Goal: Task Accomplishment & Management: Complete application form

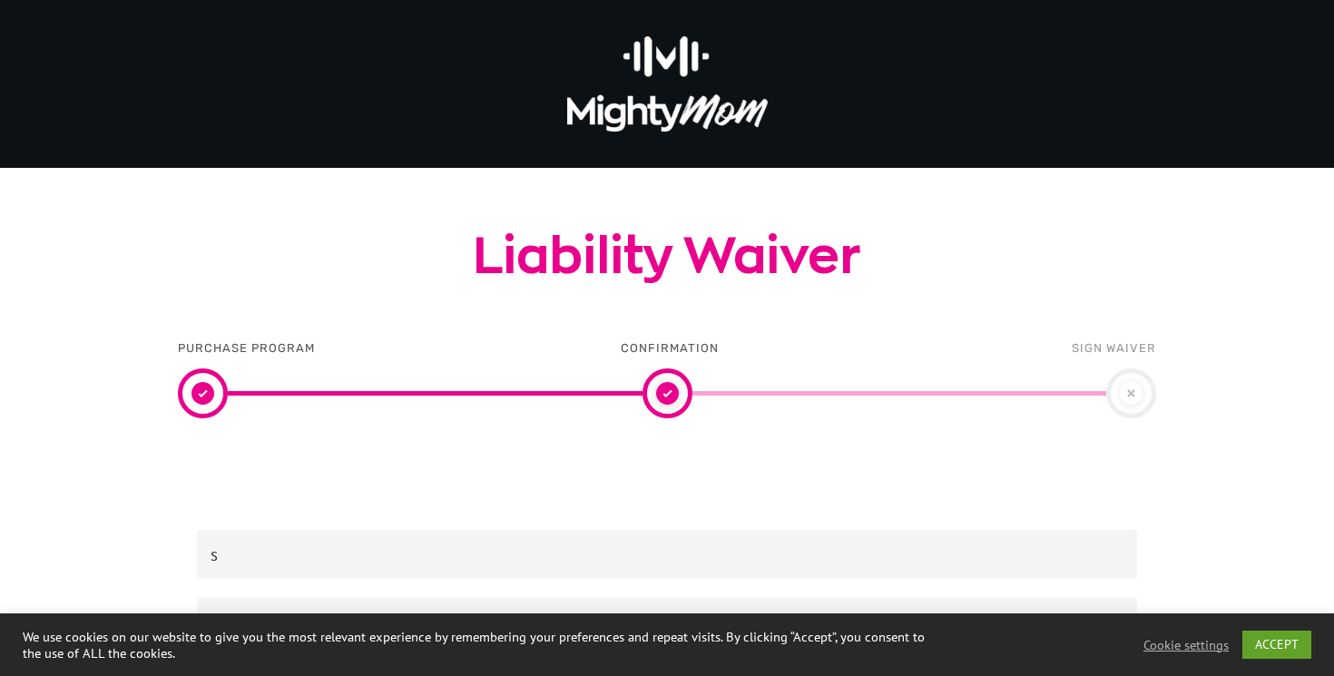
scroll to position [235, 0]
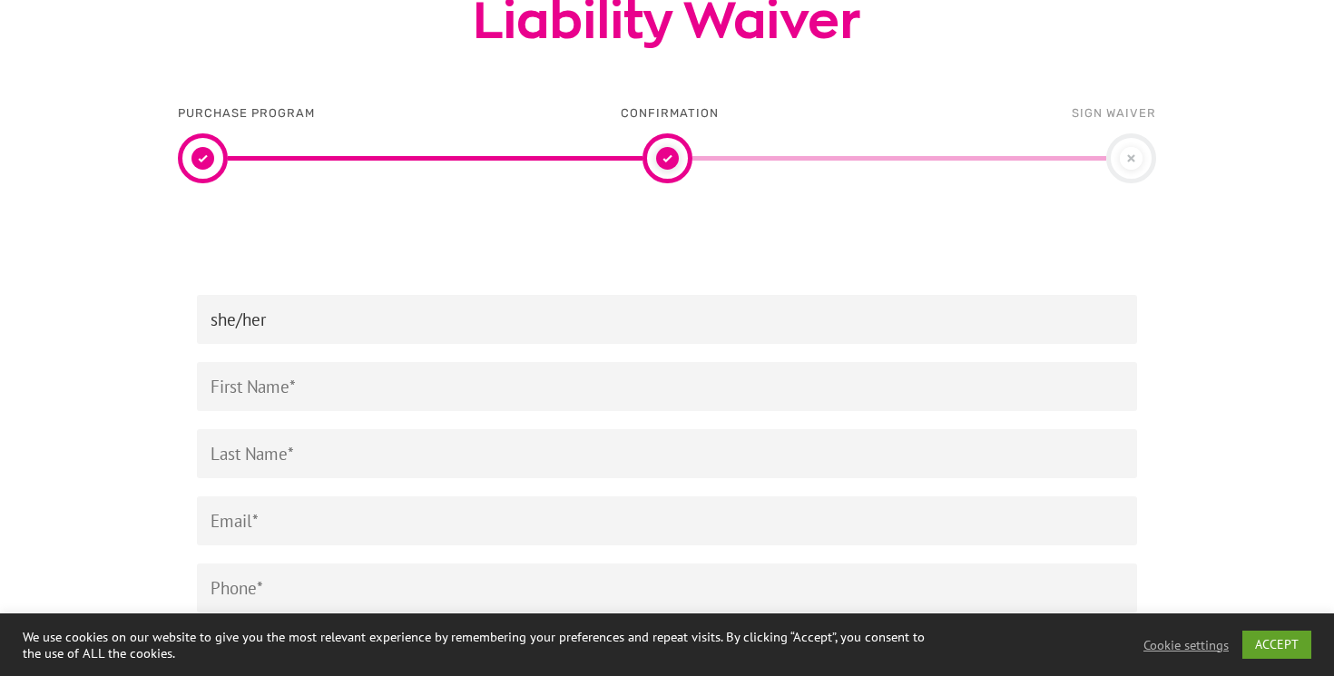
type input "she/her"
type input "[PERSON_NAME]"
type input "Green"
type input "[EMAIL_ADDRESS][DOMAIN_NAME]"
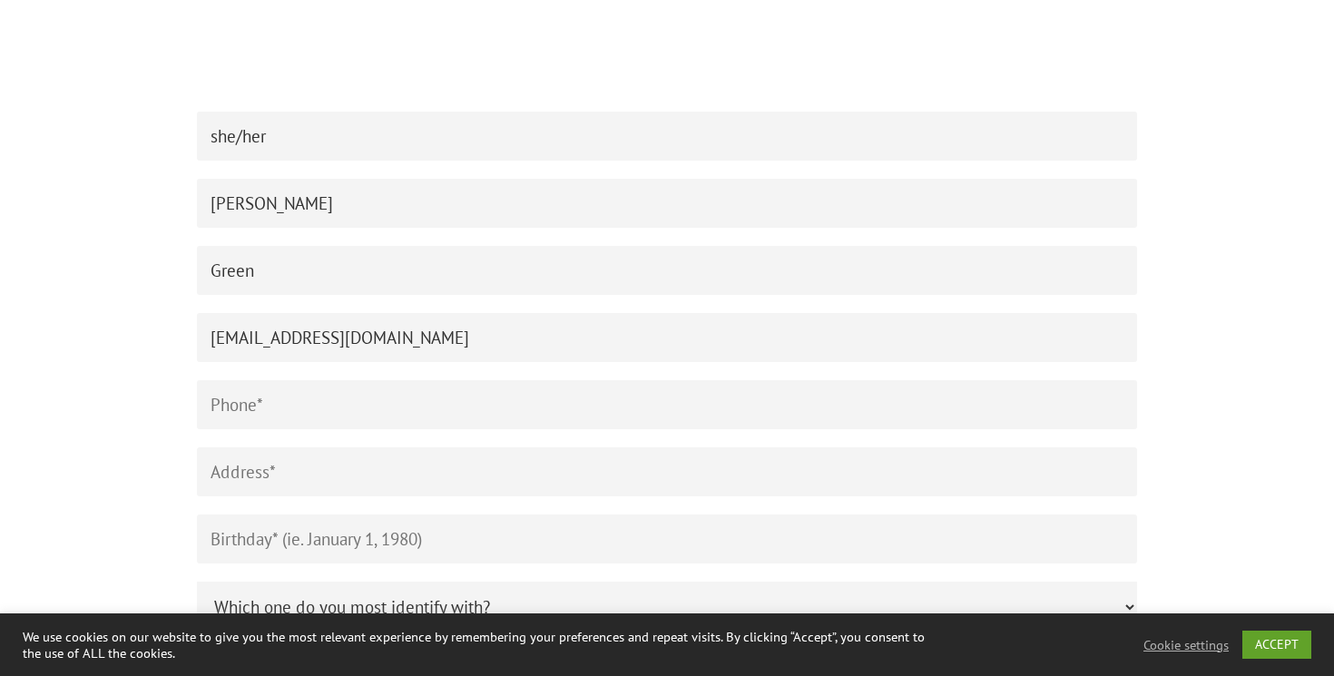
scroll to position [477, 0]
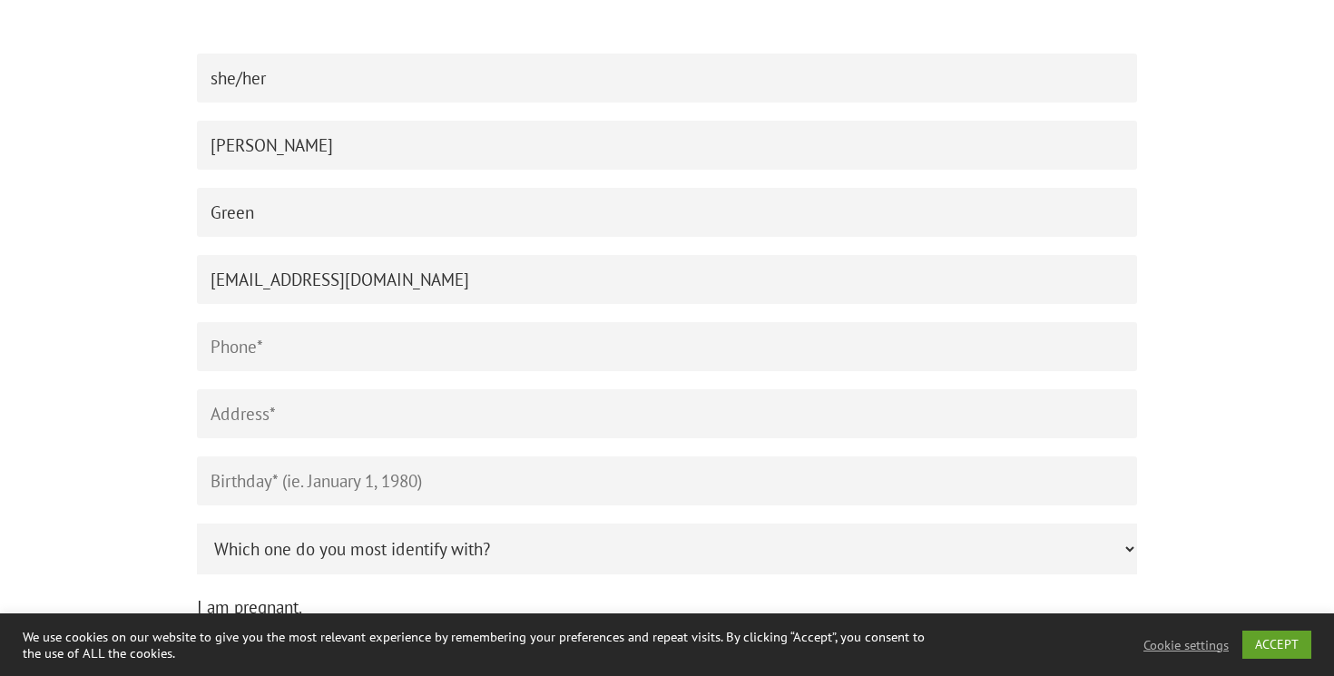
click at [230, 345] on input "Contact form" at bounding box center [667, 346] width 940 height 49
type input "6475224627"
click at [322, 438] on input "Contact form" at bounding box center [667, 413] width 940 height 49
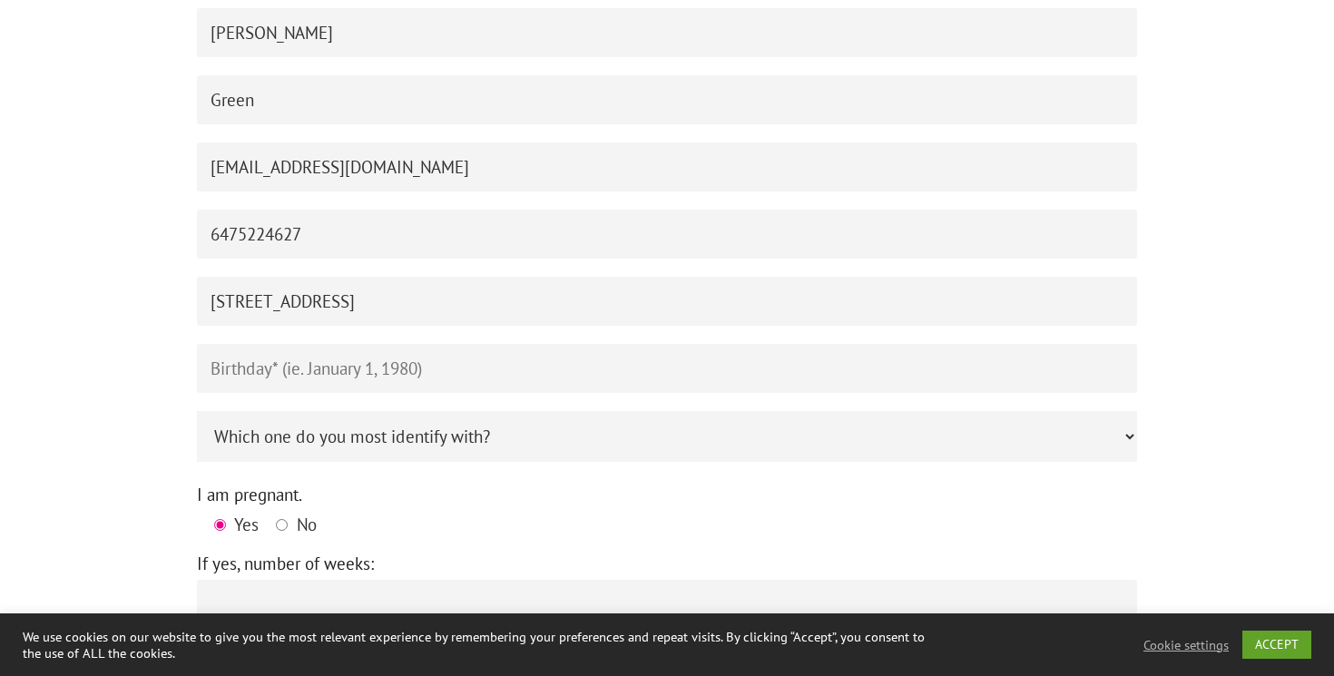
scroll to position [596, 0]
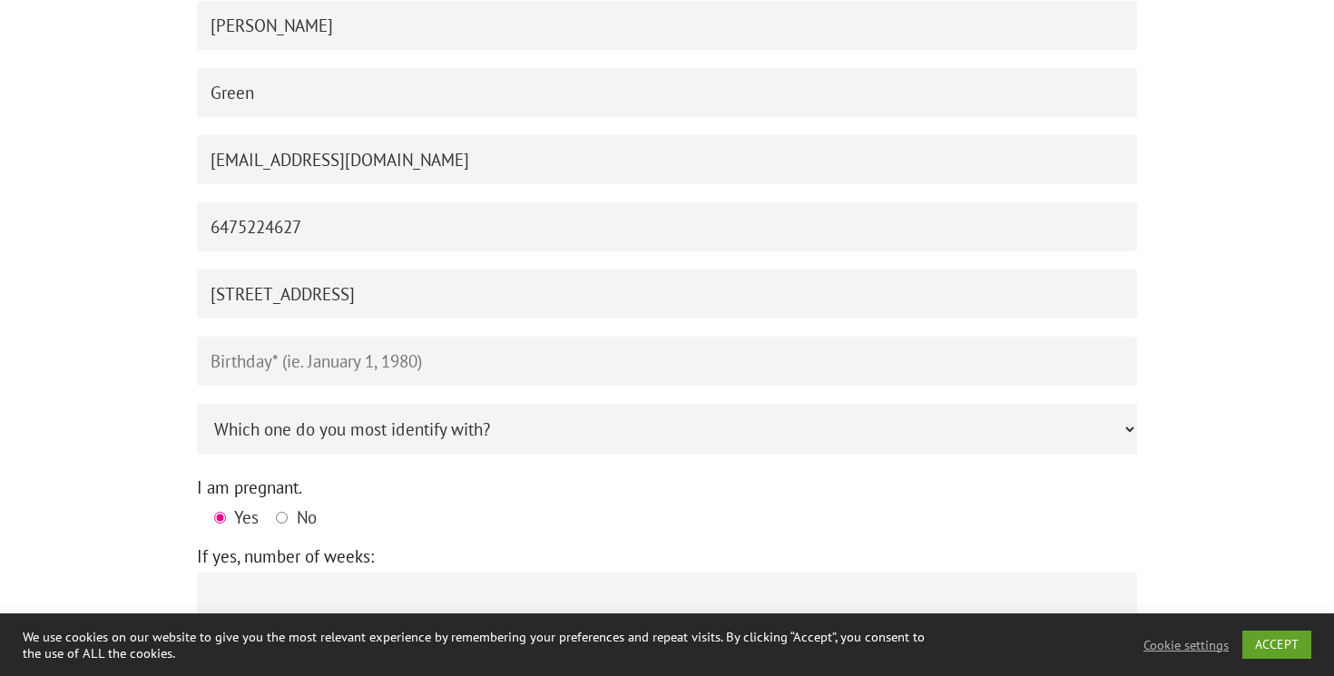
type input "[STREET_ADDRESS]"
click at [351, 380] on input "Contact form" at bounding box center [667, 361] width 940 height 49
type input "[DATE]"
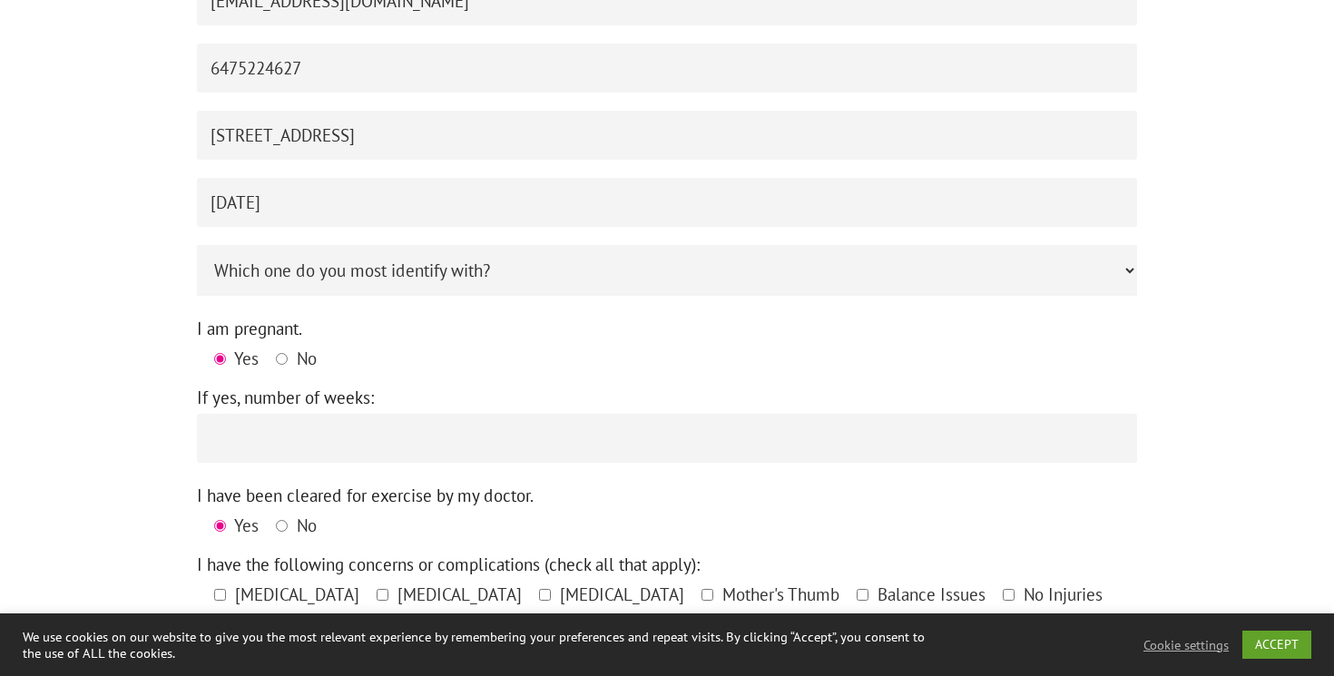
scroll to position [756, 0]
click at [290, 372] on label "No" at bounding box center [296, 362] width 41 height 39
click at [288, 364] on input "No" at bounding box center [282, 358] width 12 height 12
radio input "true"
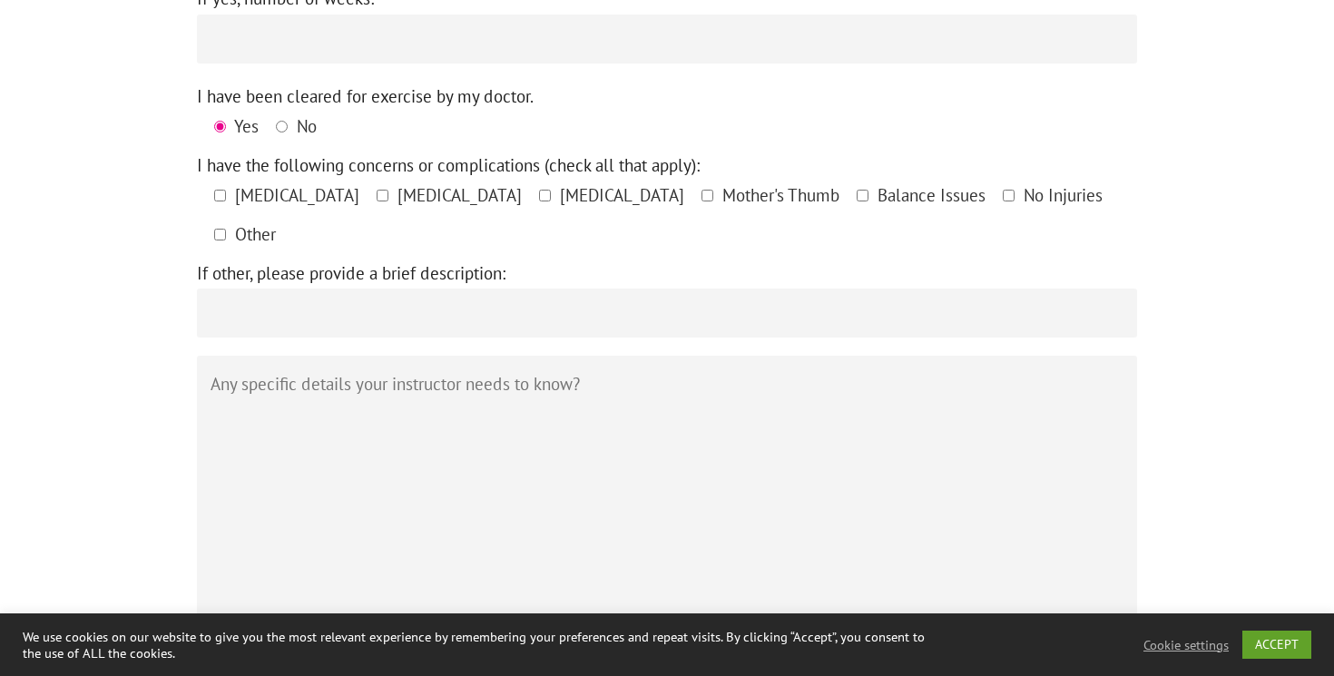
scroll to position [1156, 0]
click at [1019, 205] on span "No Injuries" at bounding box center [1061, 194] width 84 height 22
click at [1003, 201] on input"] "No Injuries" at bounding box center [1009, 195] width 12 height 12
checkbox input"] "true"
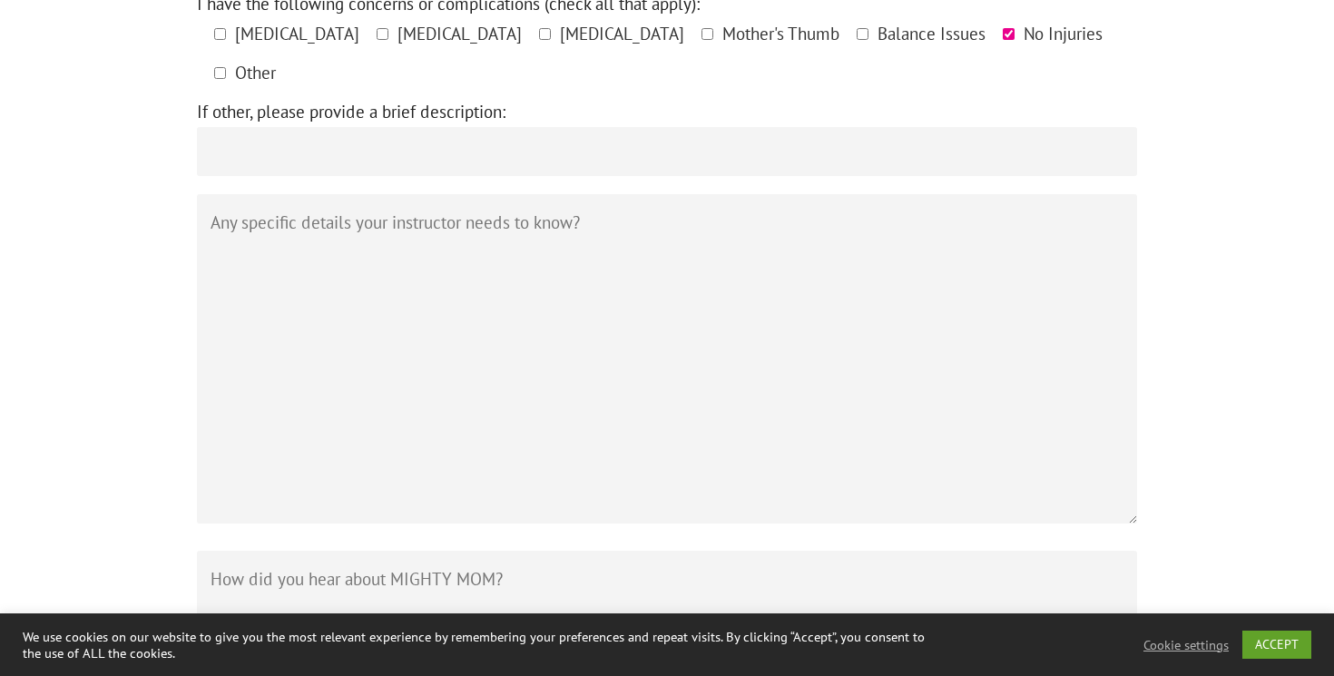
scroll to position [1357, 0]
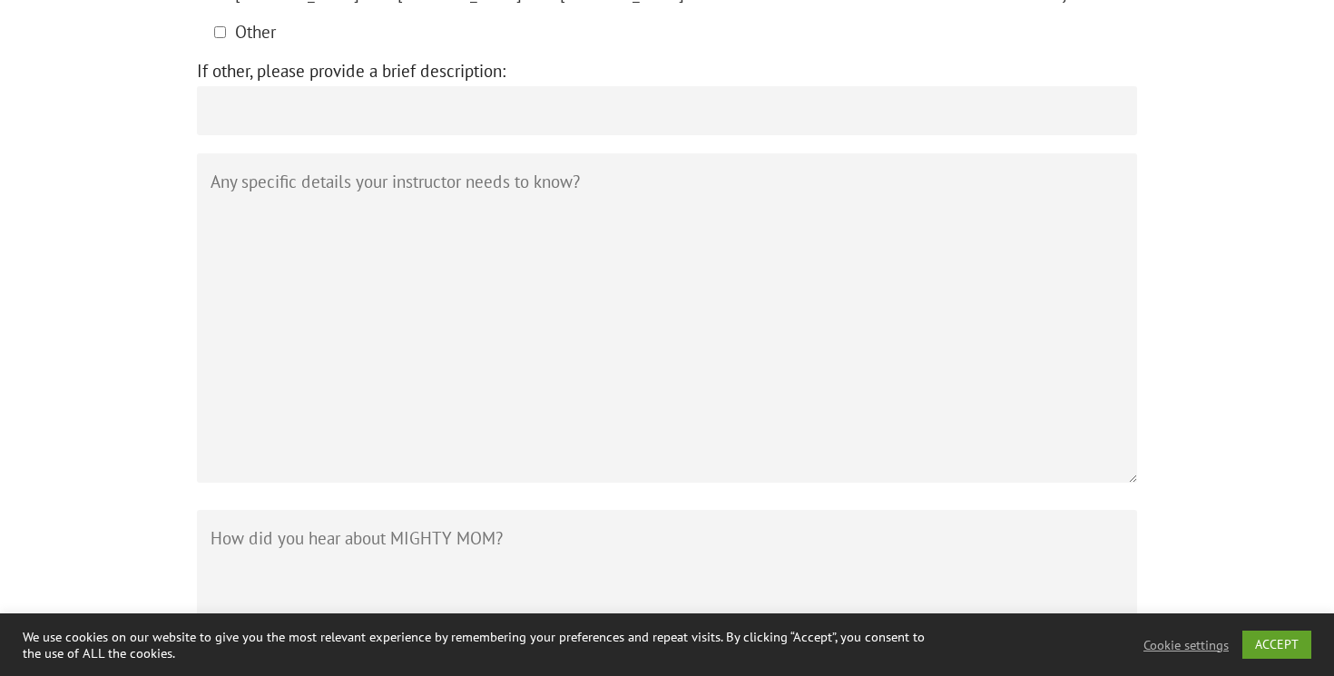
click at [951, 208] on textarea "Contact form" at bounding box center [667, 318] width 940 height 330
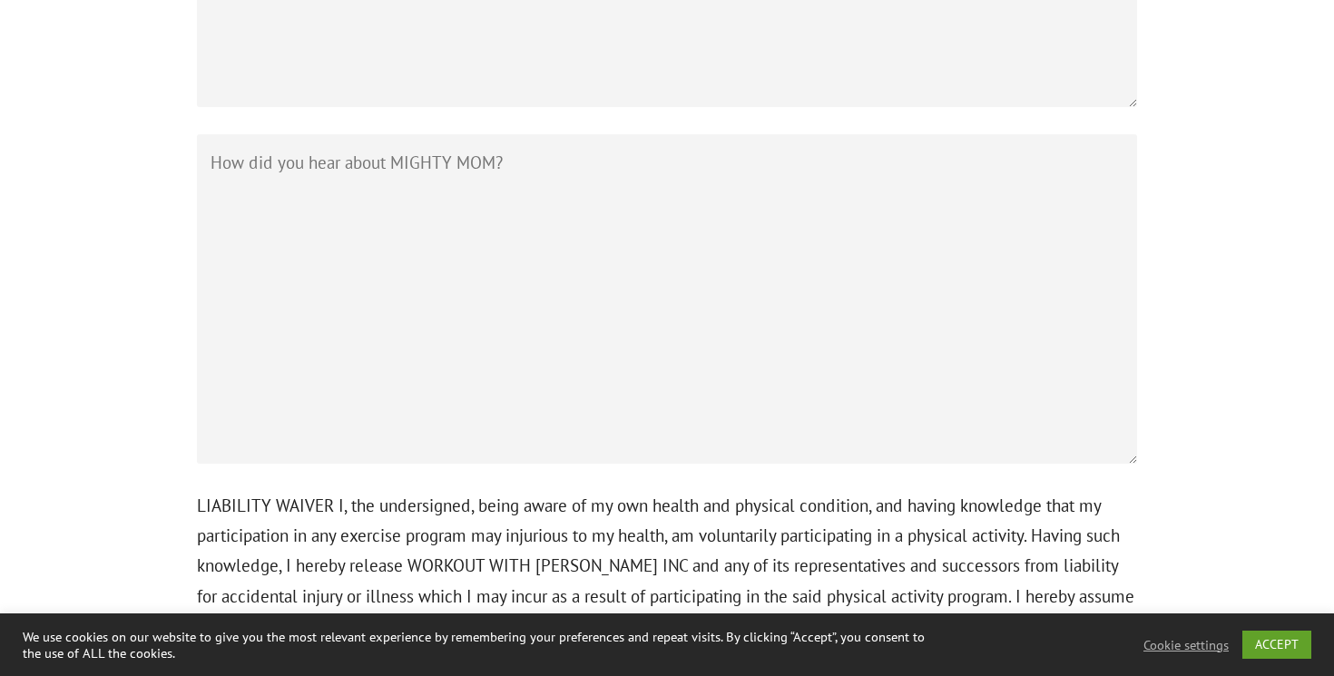
scroll to position [1735, 0]
click at [951, 206] on textarea "Contact form" at bounding box center [667, 298] width 940 height 330
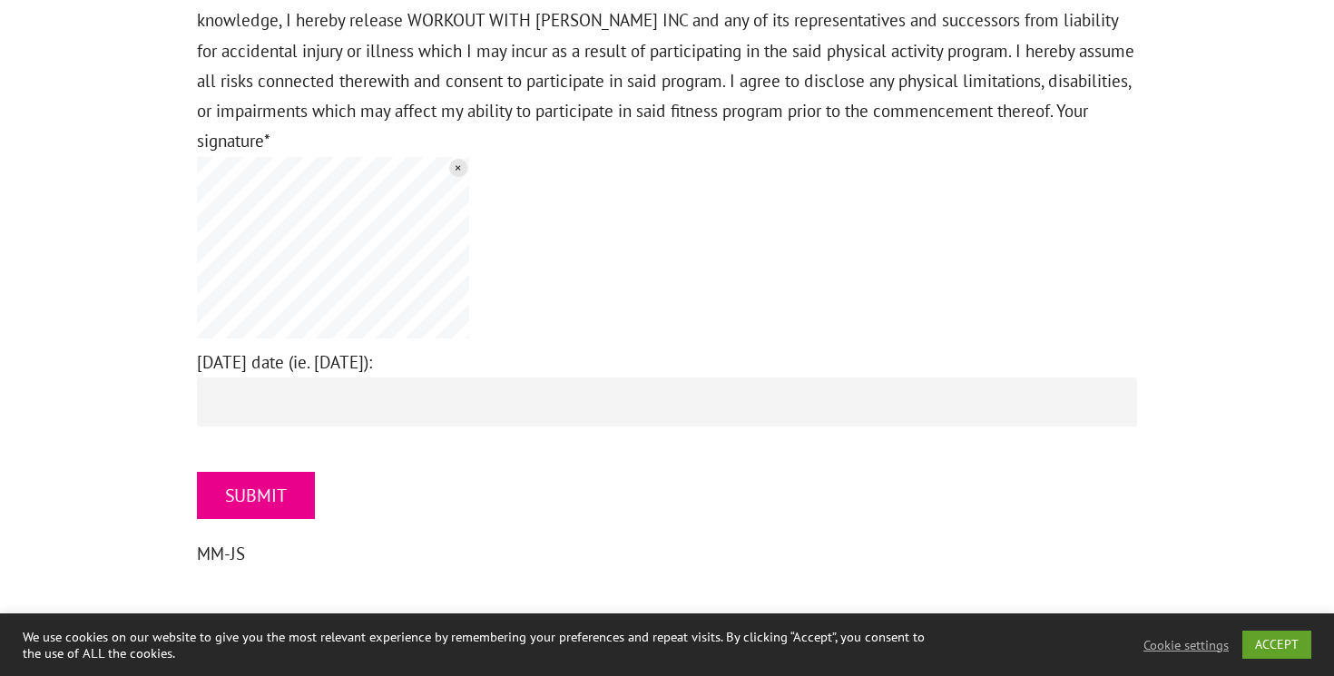
scroll to position [2397, 0]
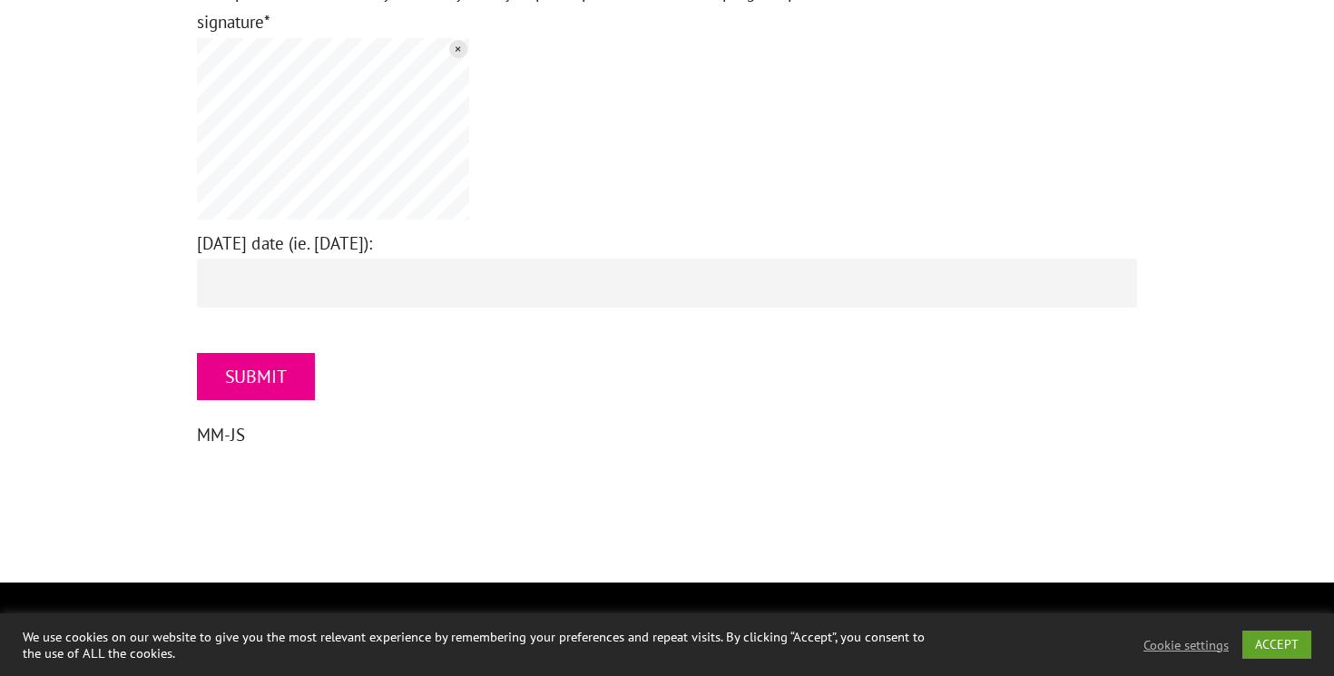
type textarea "Mommy Connections!"
click at [320, 259] on input "[DATE] date (ie. [DATE]):" at bounding box center [667, 283] width 940 height 49
type input "[DATE]"
click at [281, 353] on input "SUBMIT" at bounding box center [256, 376] width 118 height 47
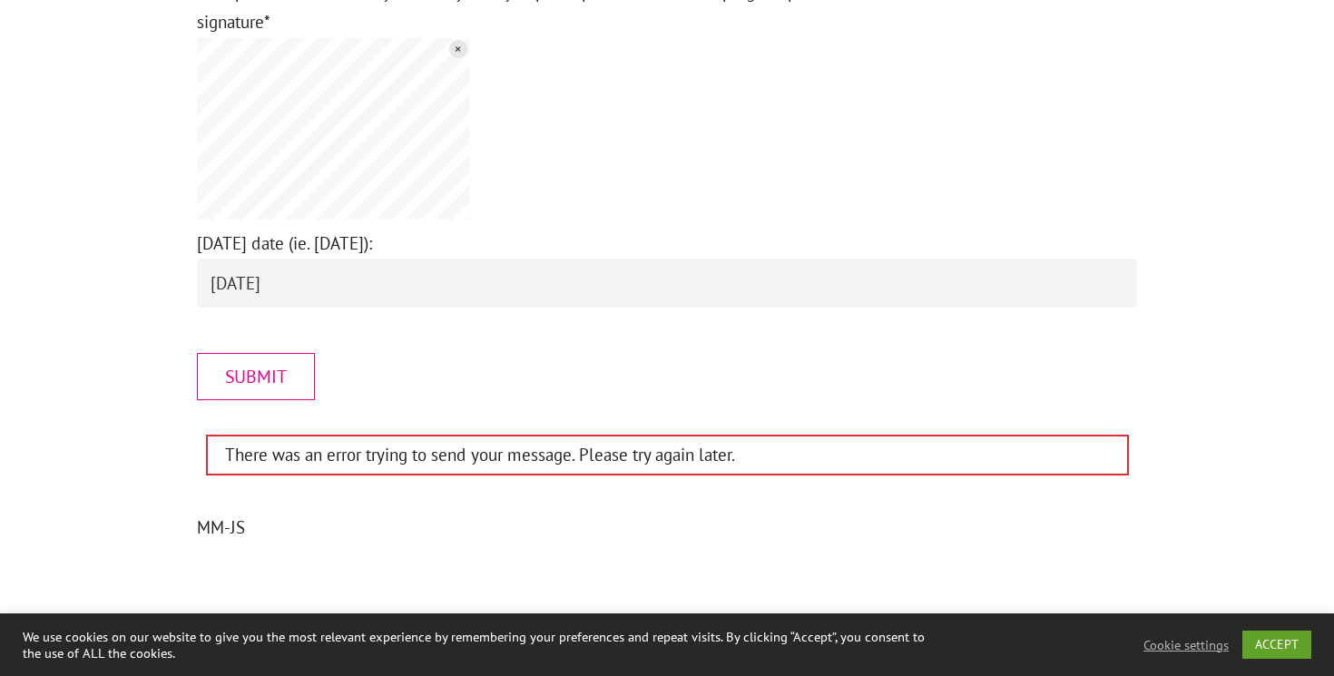
click at [281, 353] on input "SUBMIT" at bounding box center [256, 376] width 118 height 47
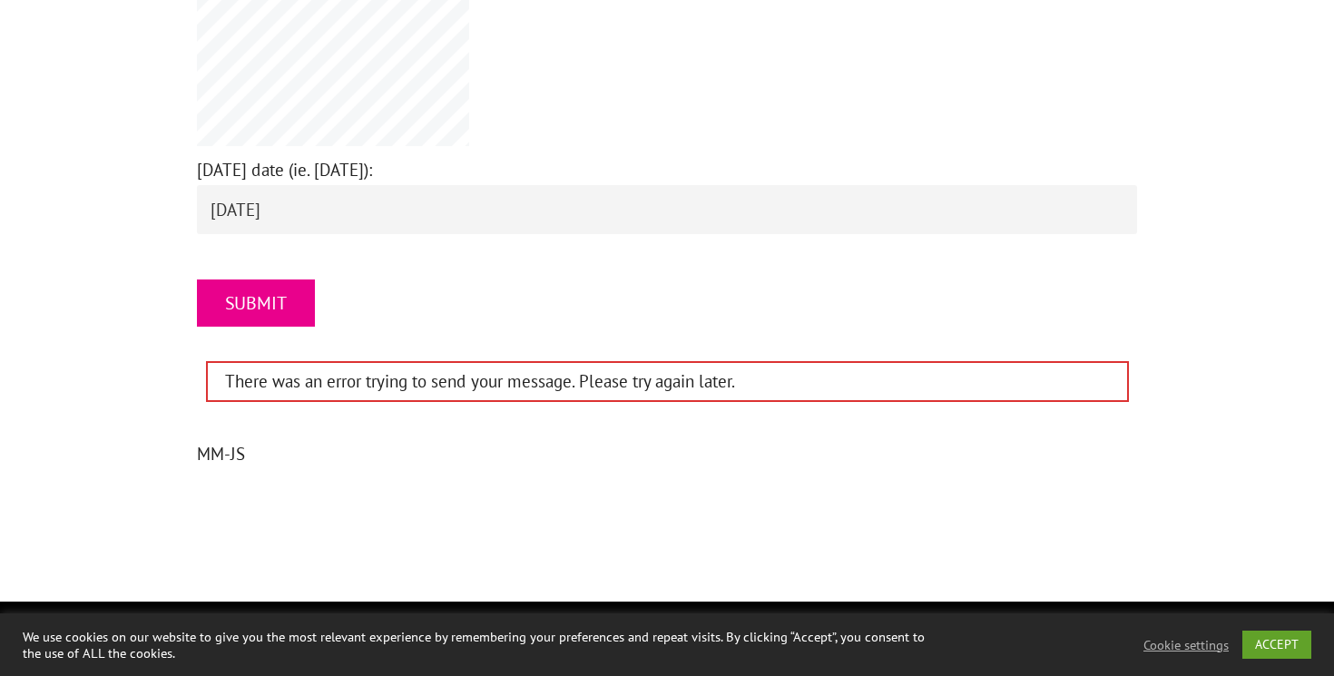
scroll to position [2490, 0]
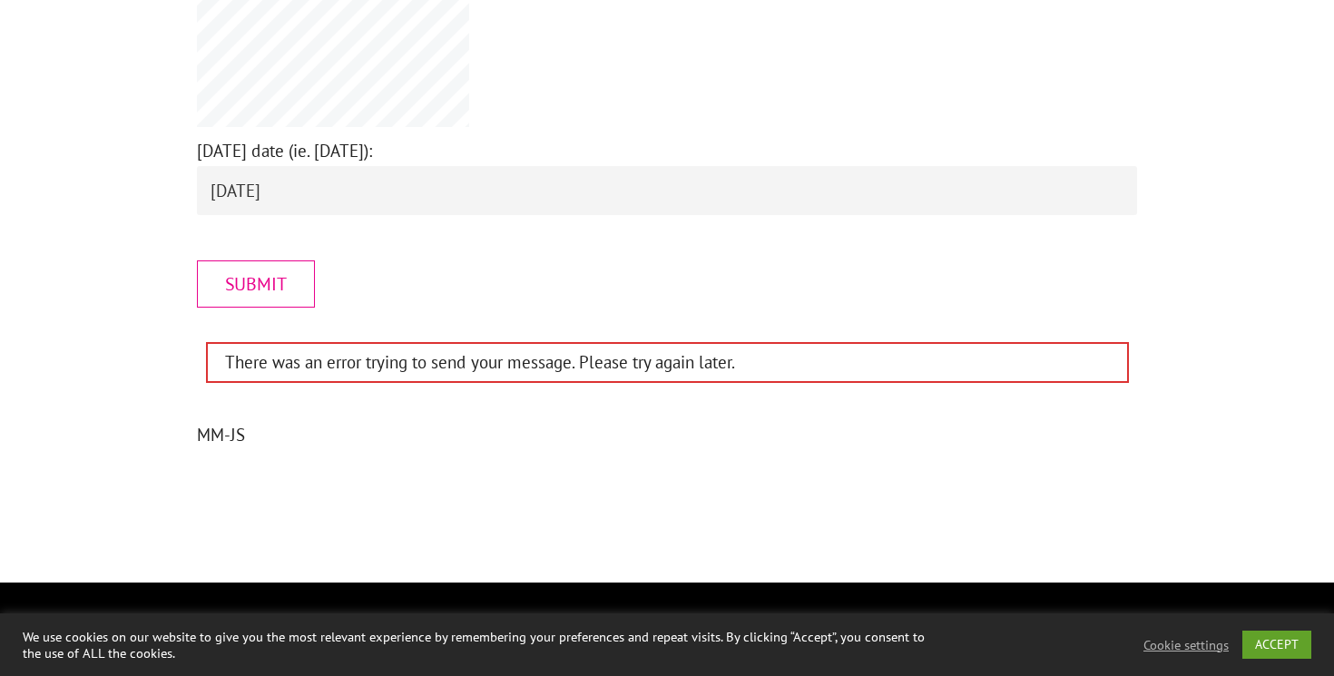
click at [226, 261] on input "SUBMIT" at bounding box center [256, 284] width 118 height 47
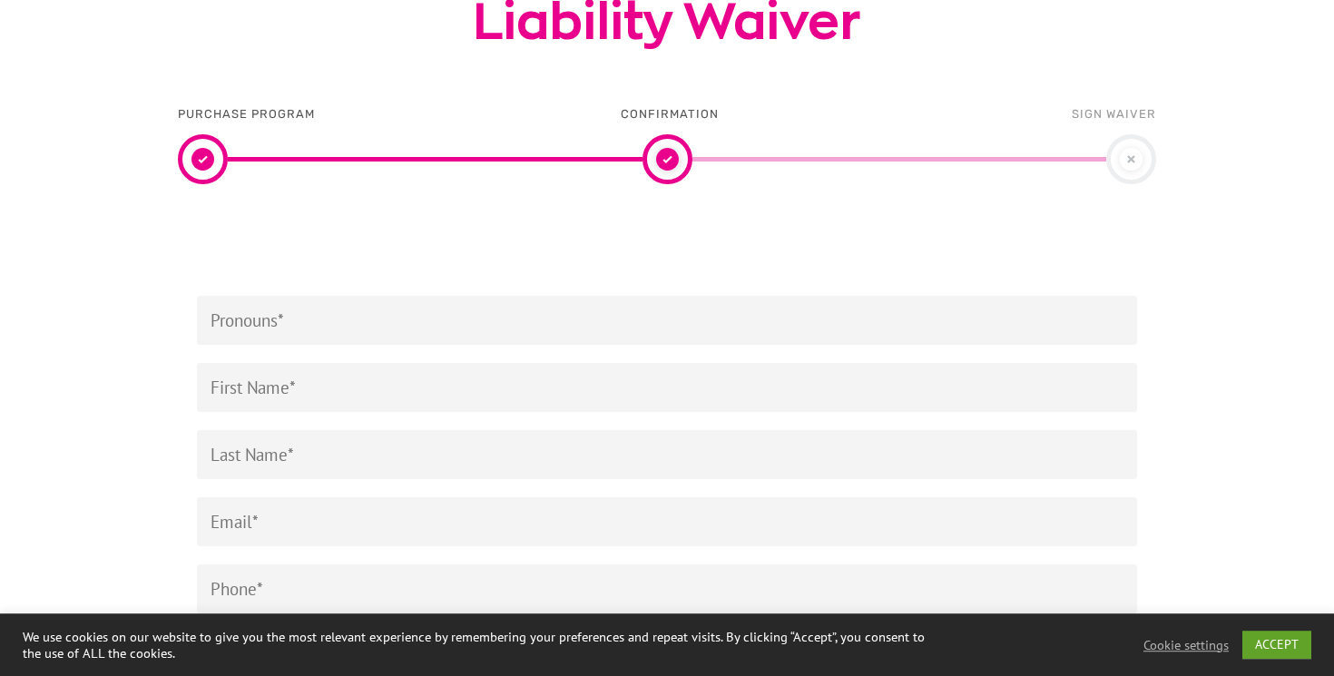
scroll to position [340, 0]
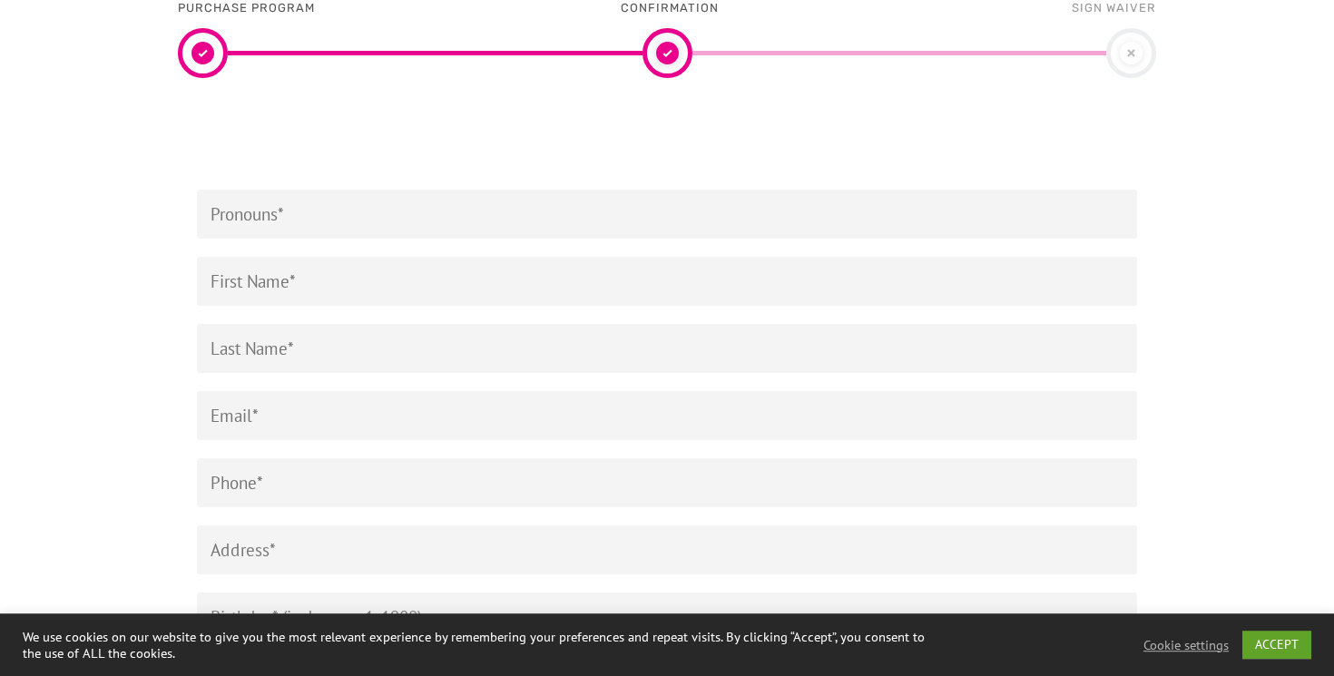
click at [294, 216] on input "Contact form" at bounding box center [667, 214] width 940 height 49
type input "she/her"
type input "[PERSON_NAME]"
type input "Green"
type input "[EMAIL_ADDRESS][DOMAIN_NAME]"
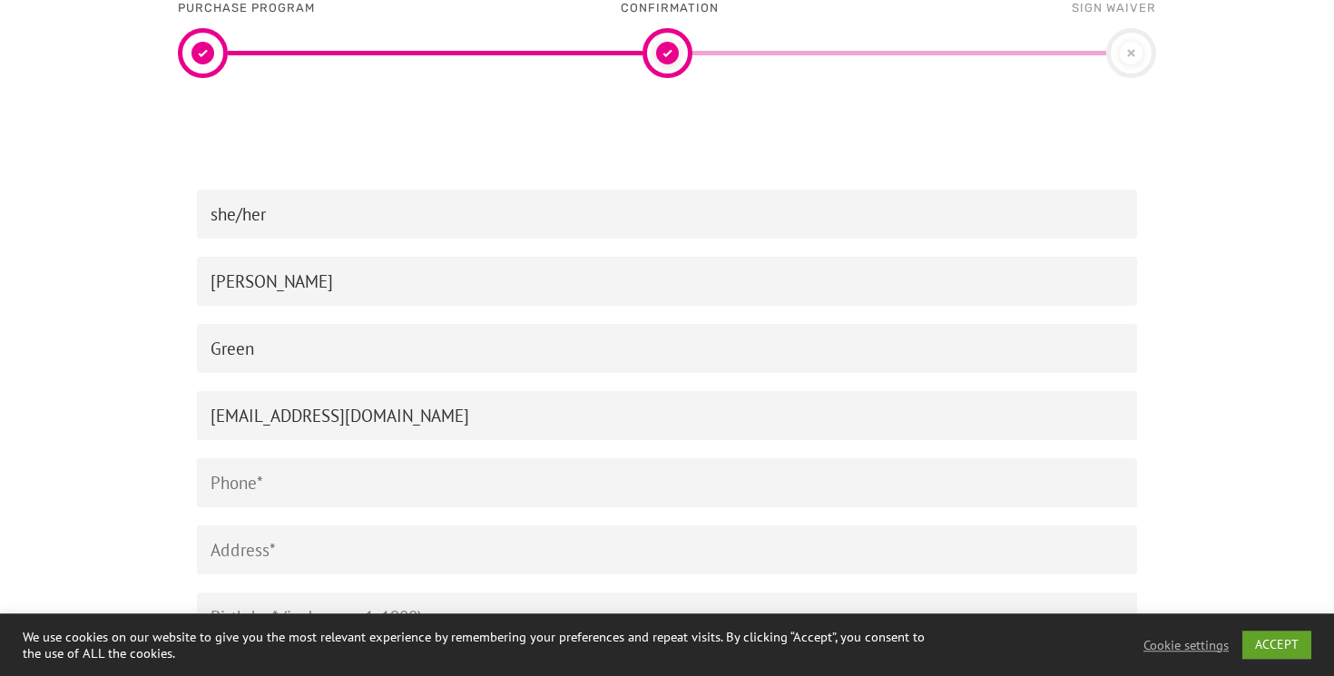
type input "6475224627"
type input "[STREET_ADDRESS]"
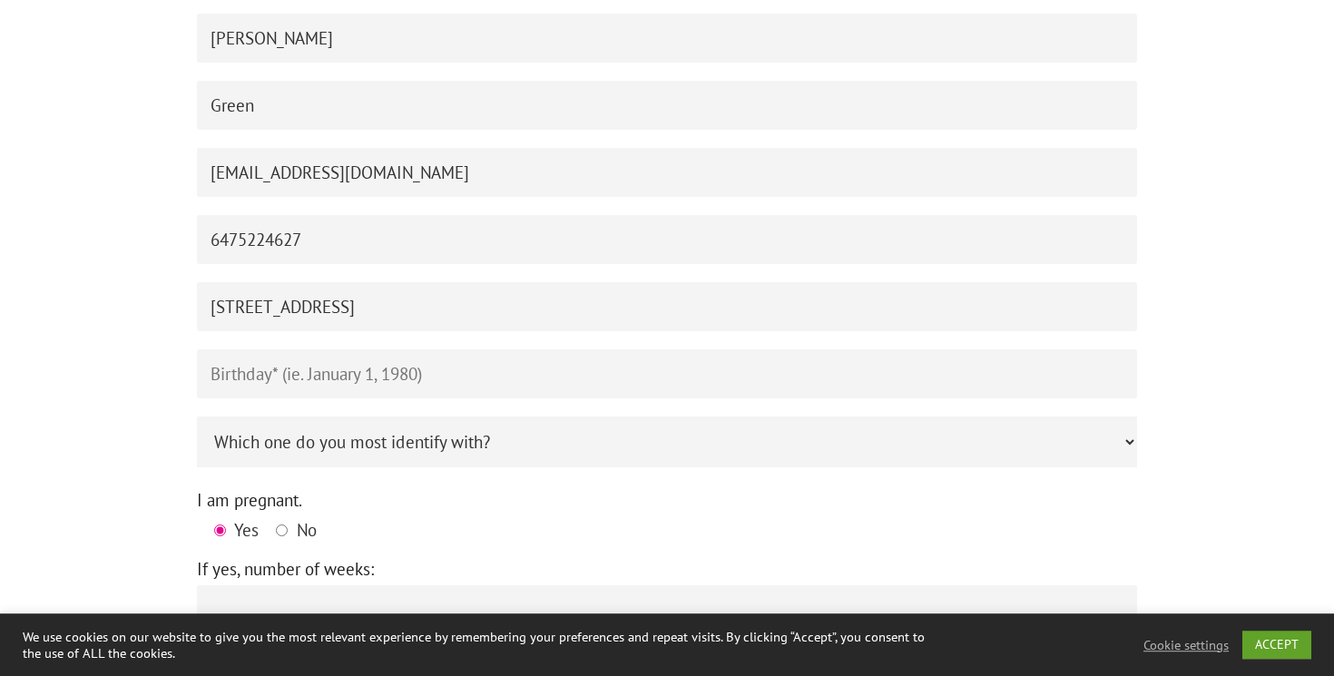
scroll to position [598, 0]
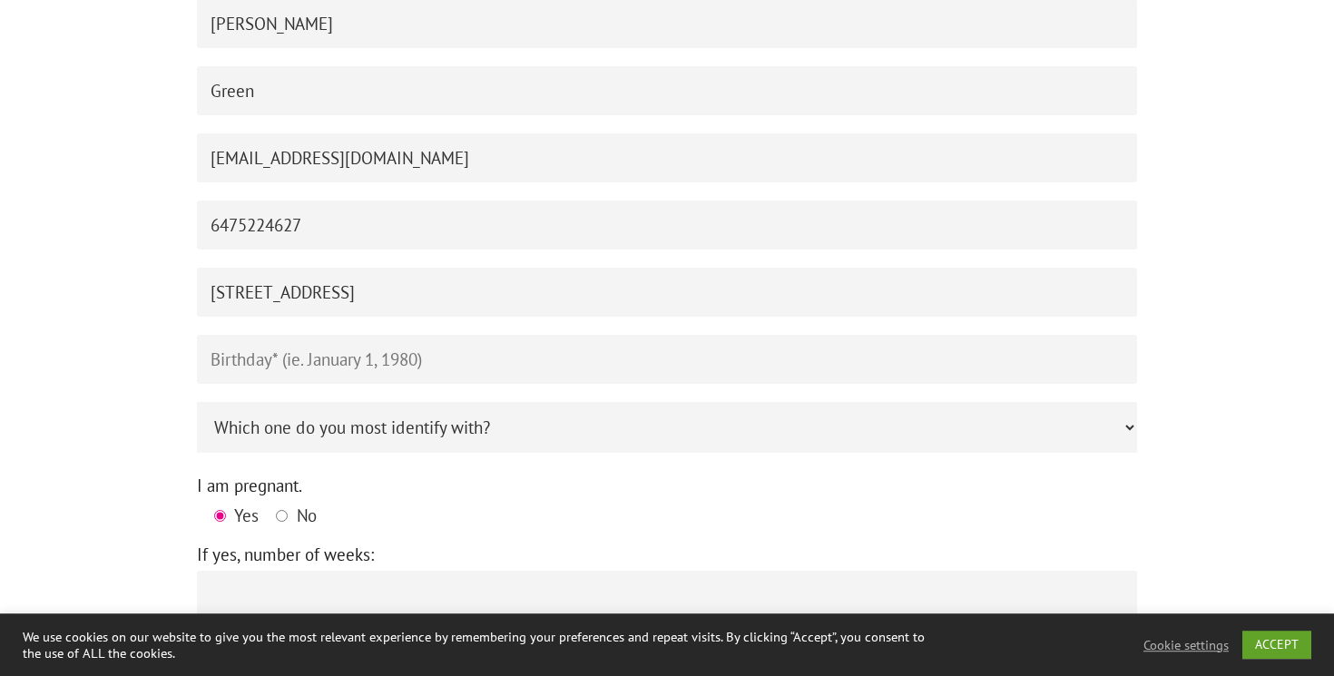
click at [298, 379] on input "Contact form" at bounding box center [667, 359] width 940 height 49
type input "[DATE]"
click at [287, 290] on input "[STREET_ADDRESS]" at bounding box center [667, 292] width 940 height 49
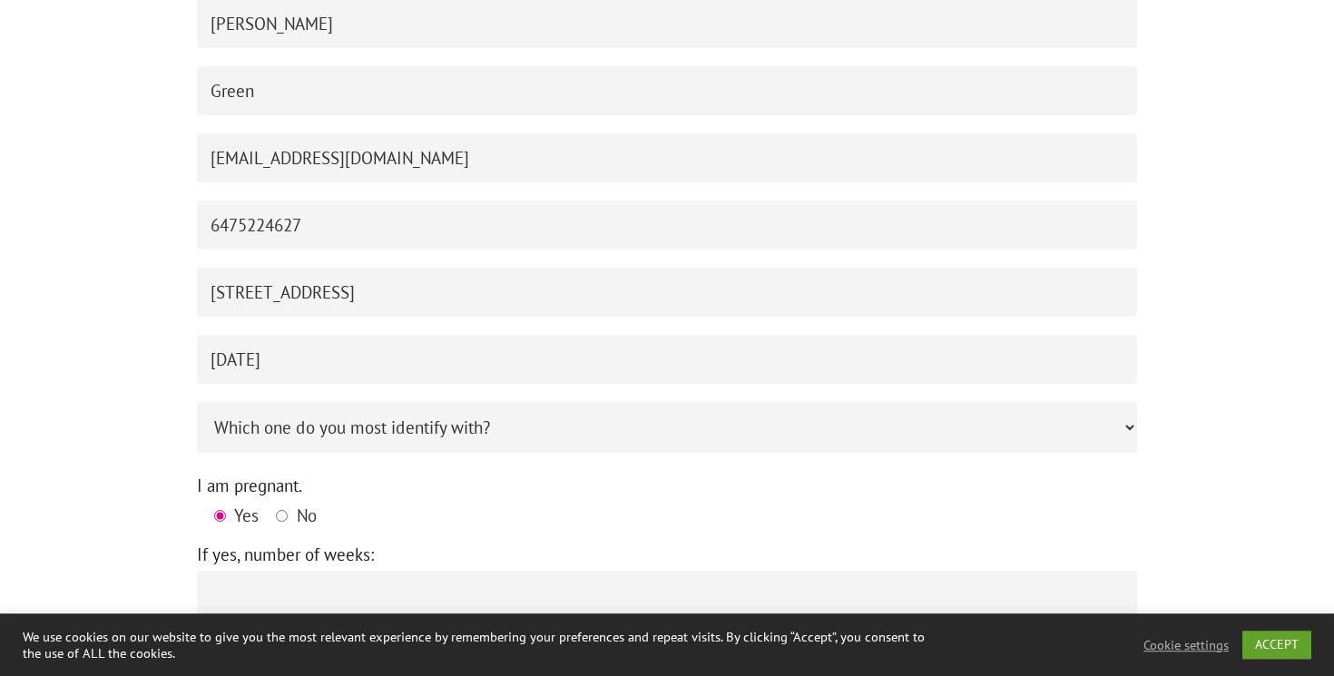
click at [287, 290] on input "[STREET_ADDRESS]" at bounding box center [667, 292] width 940 height 49
type input "407-412 Eglinton Ave E, Toronto ON, M4P 1M1"
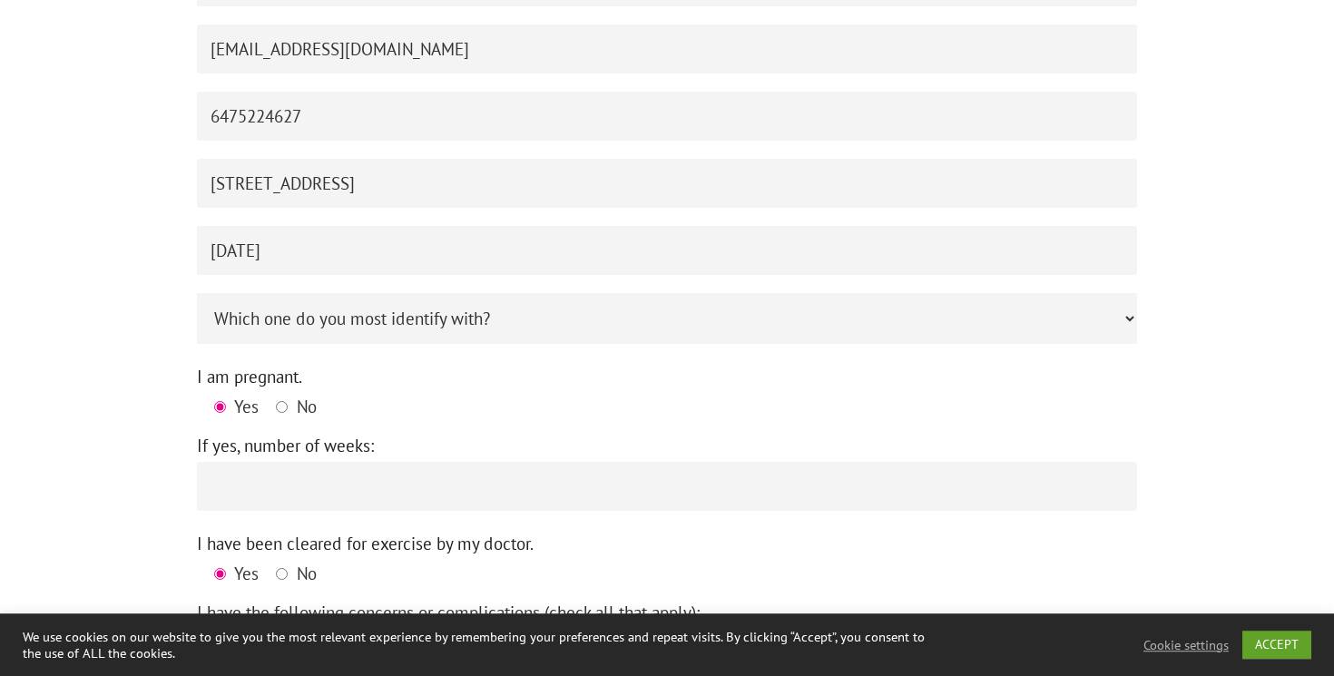
scroll to position [791, 0]
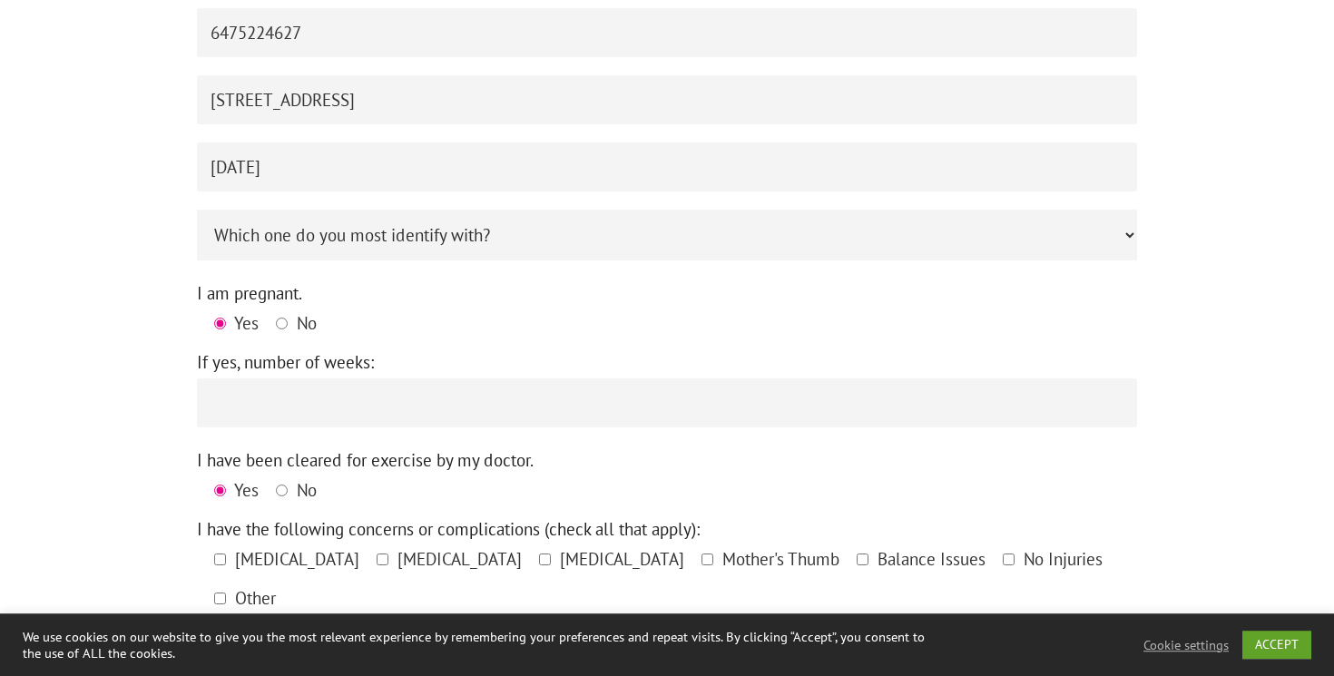
click at [282, 330] on input "No" at bounding box center [282, 324] width 12 height 12
radio input "true"
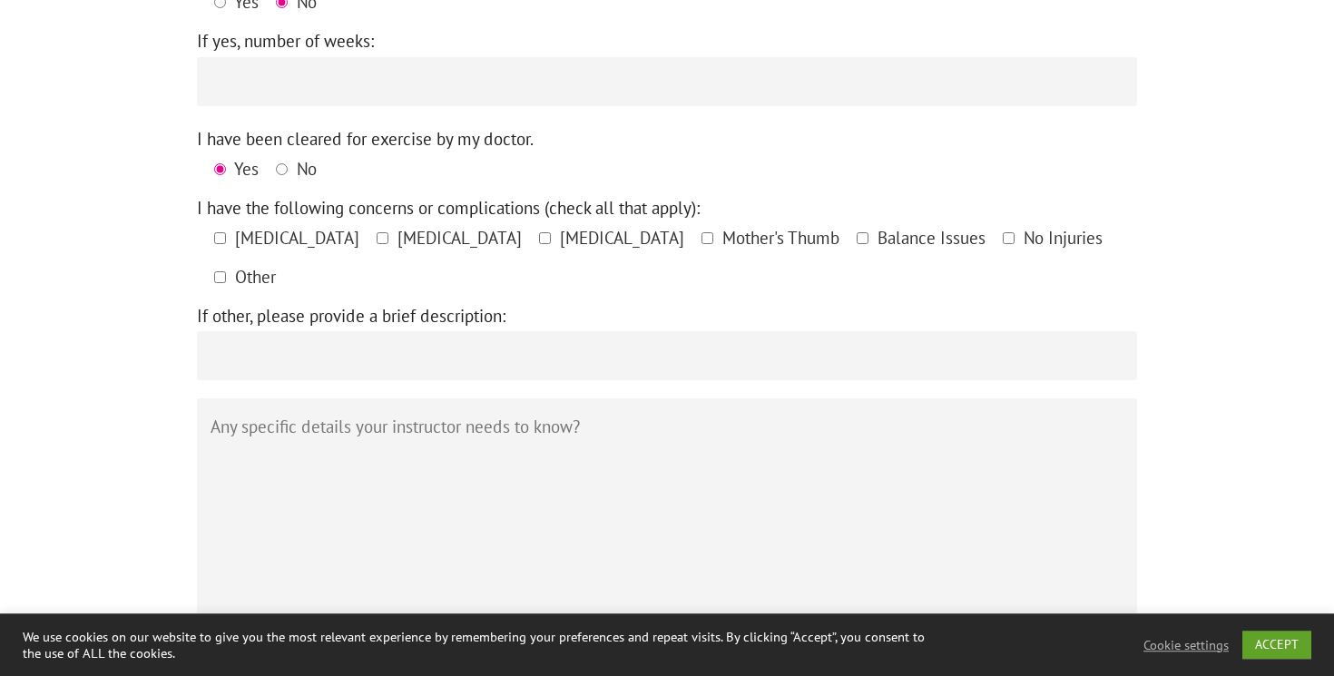
click at [1019, 249] on span "No Injuries" at bounding box center [1061, 238] width 84 height 22
click at [1003, 244] on input"] "No Injuries" at bounding box center [1009, 238] width 12 height 12
checkbox input"] "true"
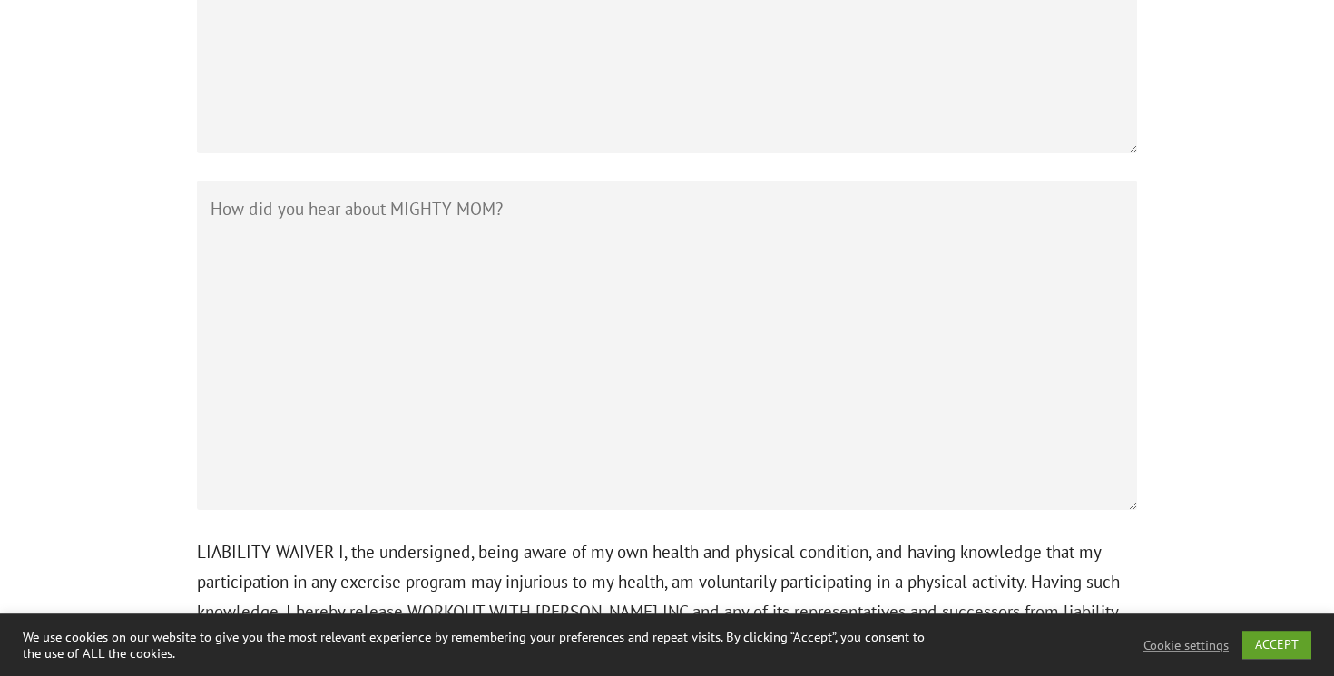
scroll to position [1787, 0]
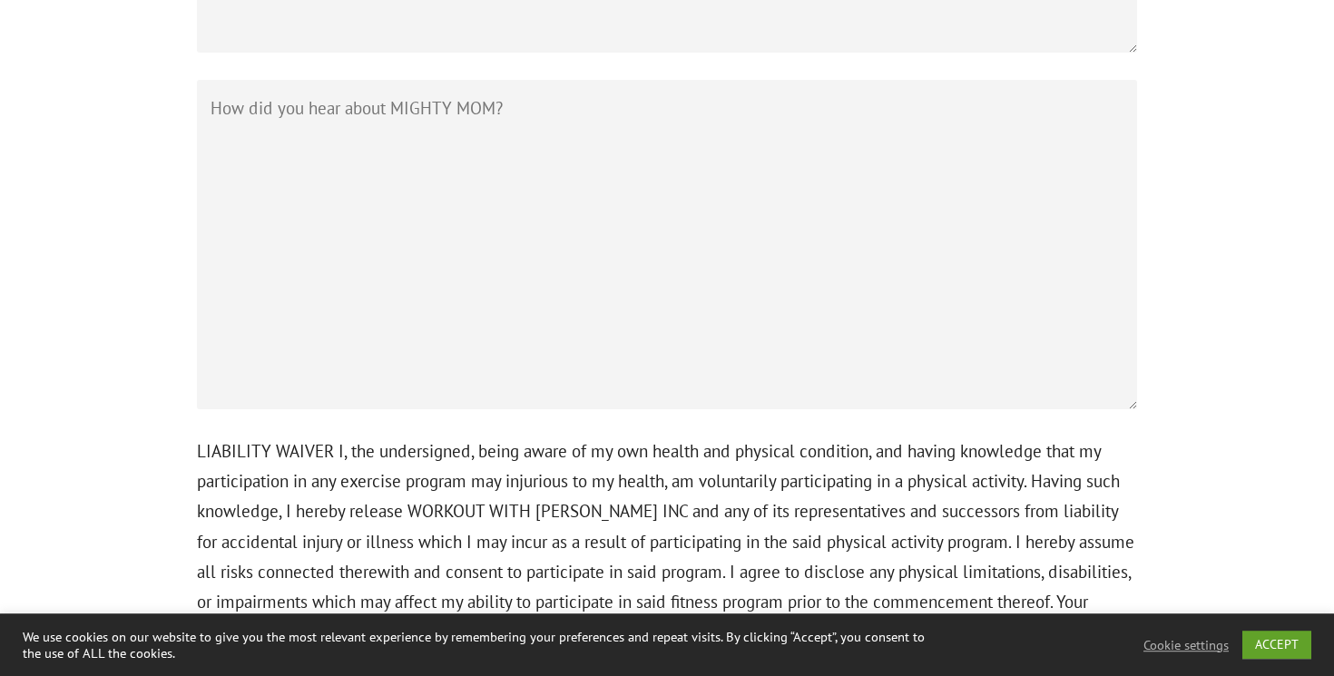
click at [751, 253] on textarea "Contact form" at bounding box center [667, 245] width 940 height 330
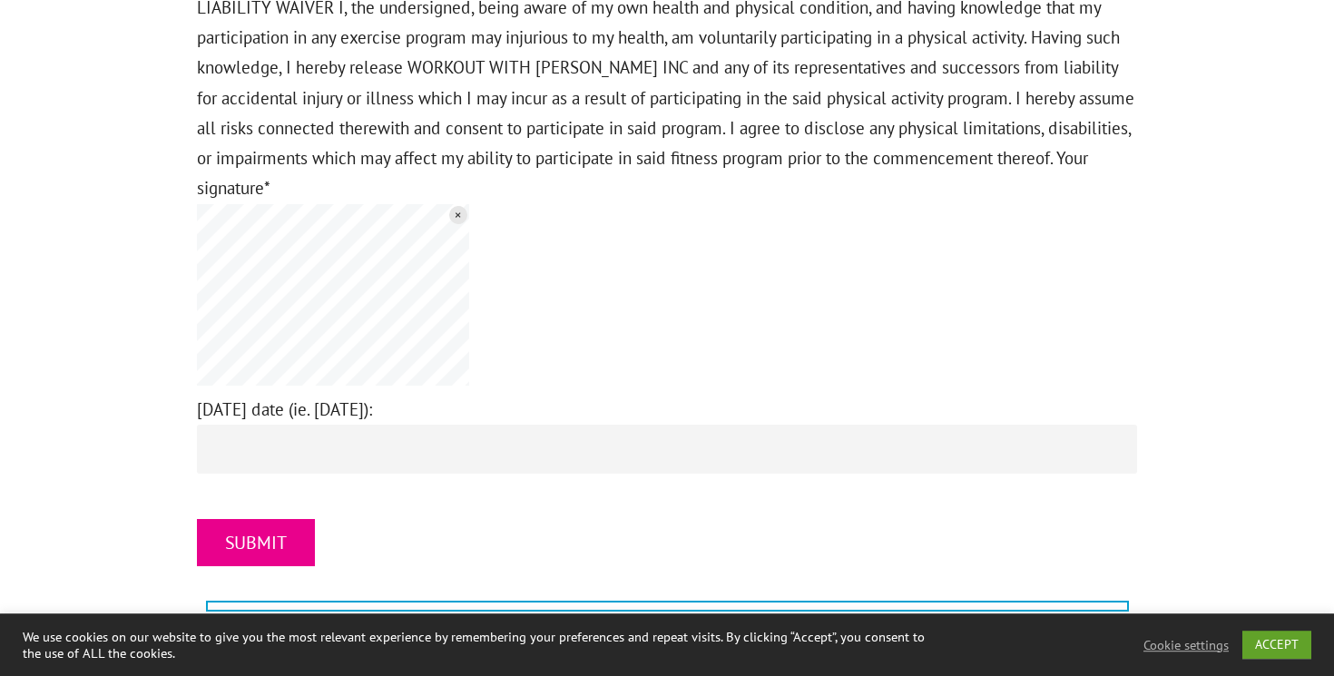
scroll to position [2254, 0]
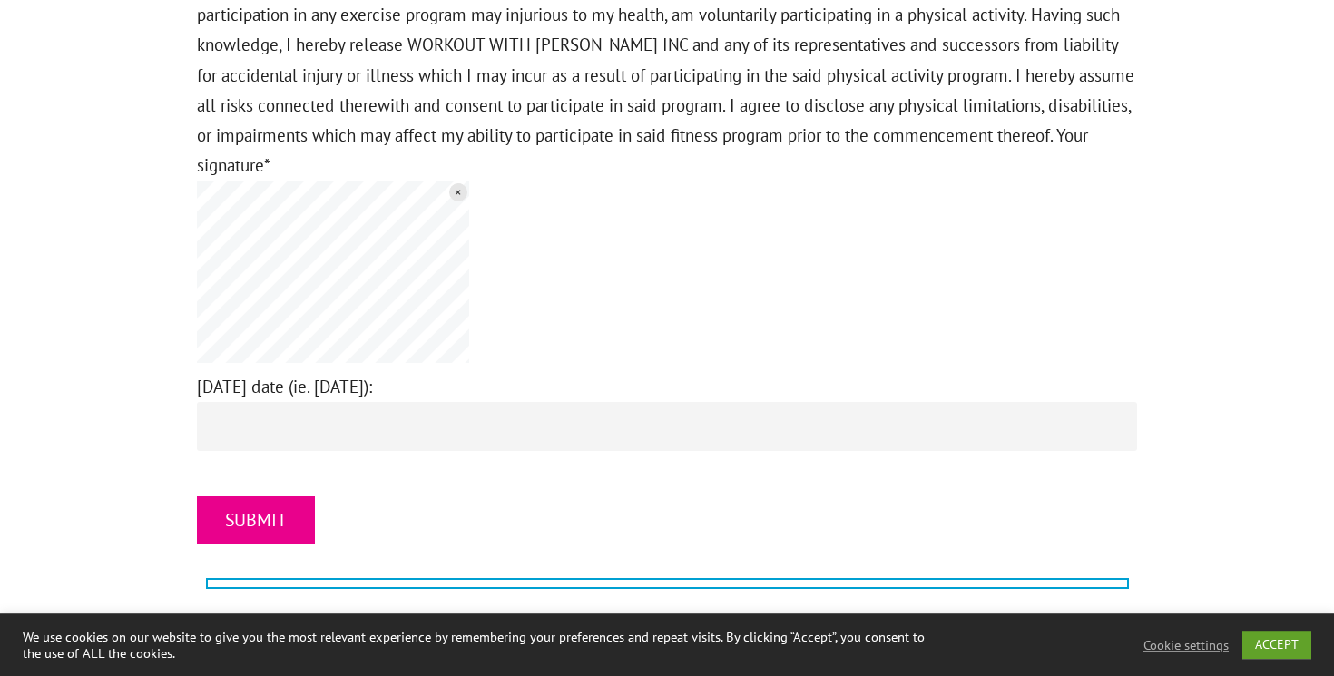
click at [457, 179] on input "+" at bounding box center [458, 191] width 25 height 25
click at [290, 412] on input "[DATE] date (ie. [DATE]):" at bounding box center [667, 426] width 940 height 49
type input "a"
type input "s"
type input "[DATE]"
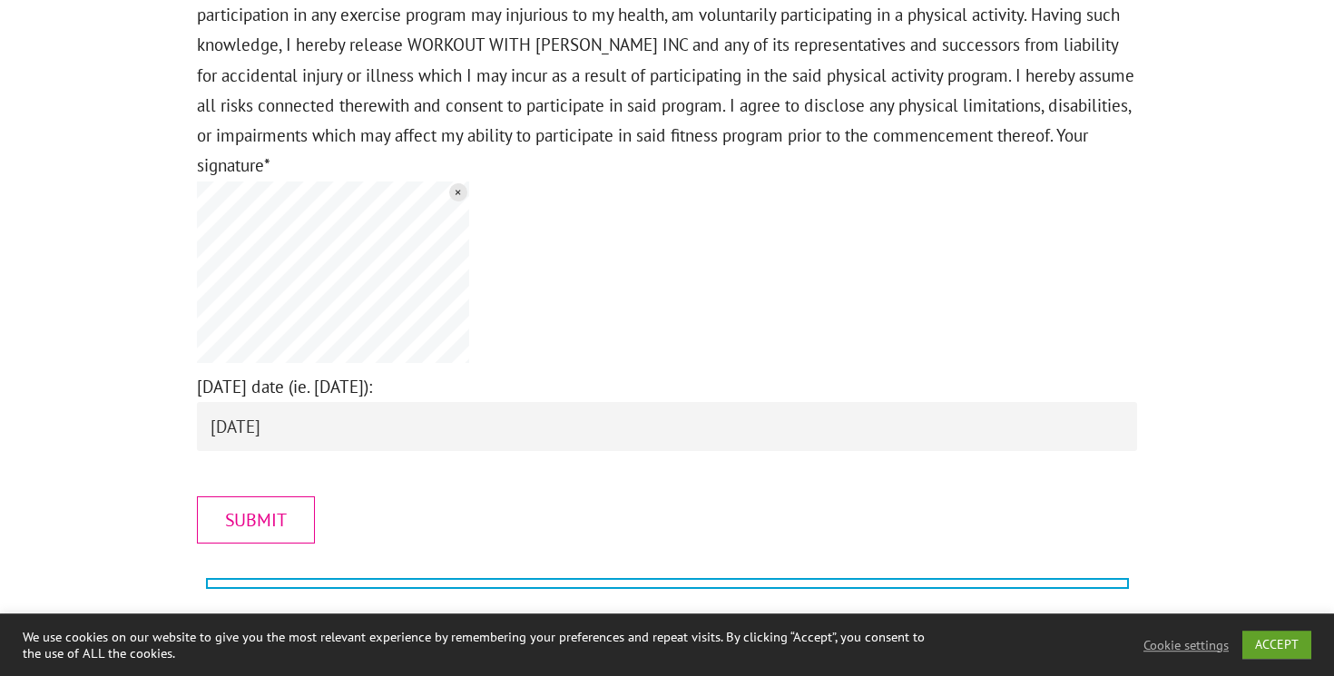
click at [213, 497] on input "SUBMIT" at bounding box center [256, 520] width 118 height 47
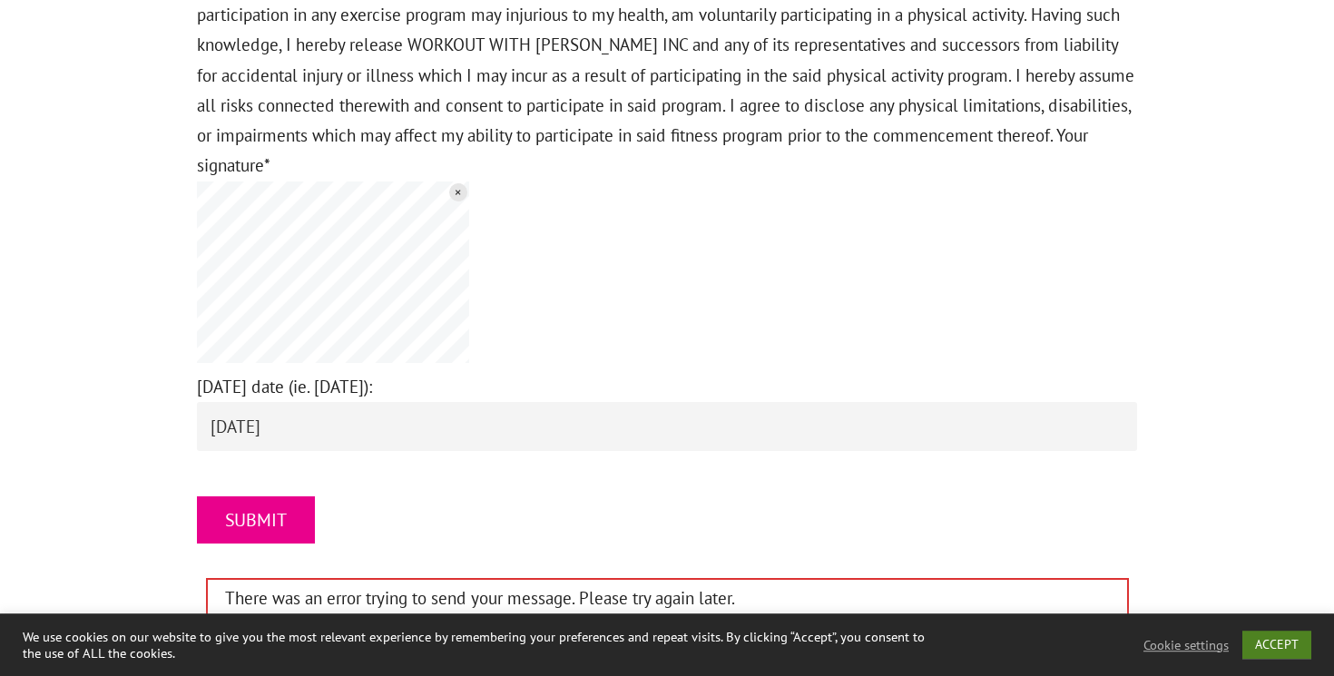
click at [1273, 647] on link "ACCEPT" at bounding box center [1277, 645] width 69 height 28
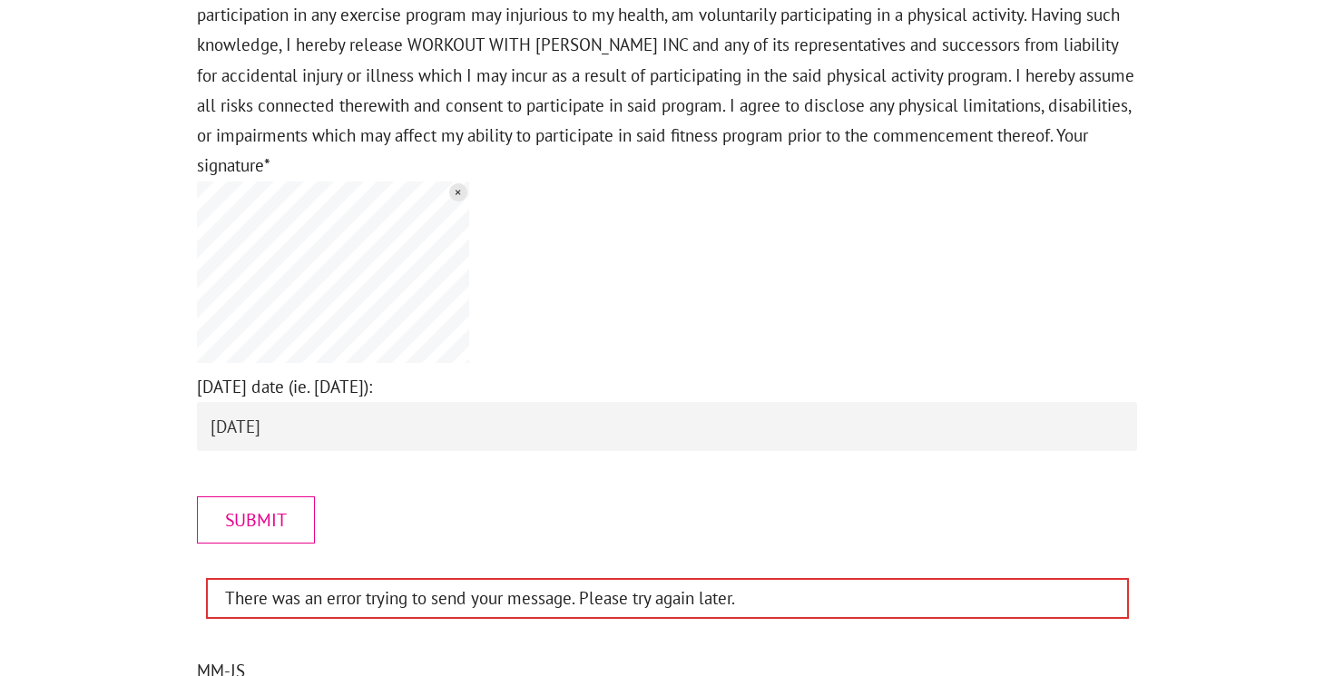
click at [278, 497] on input "SUBMIT" at bounding box center [256, 520] width 118 height 47
